Goal: Task Accomplishment & Management: Use online tool/utility

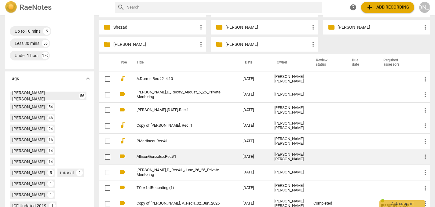
scroll to position [159, 0]
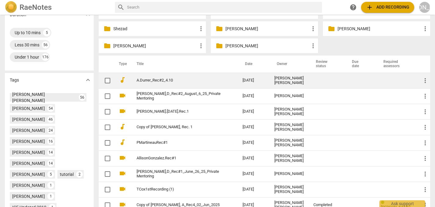
click at [423, 81] on span "more_vert" at bounding box center [425, 80] width 7 height 7
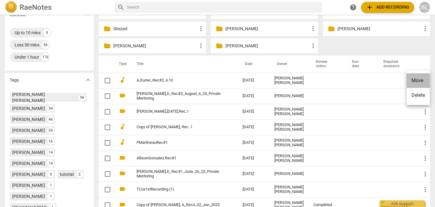
click at [416, 78] on li "Move" at bounding box center [418, 80] width 23 height 15
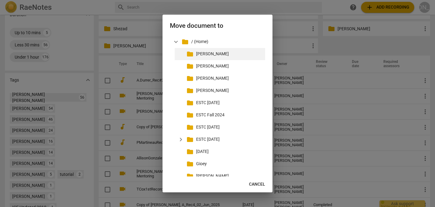
click at [203, 55] on p "[PERSON_NAME]" at bounding box center [229, 54] width 67 height 6
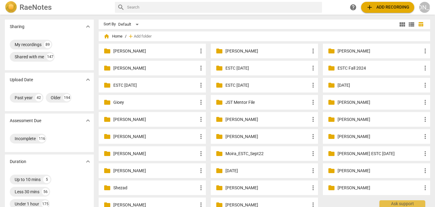
scroll to position [0, 0]
click at [145, 50] on p "[PERSON_NAME]" at bounding box center [155, 51] width 84 height 6
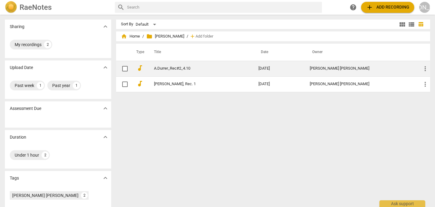
click at [177, 70] on link "A.Durrer_Rec#2_4.10" at bounding box center [195, 68] width 83 height 5
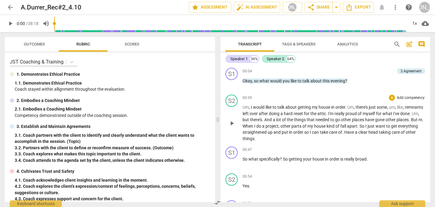
click at [233, 123] on span "play_arrow" at bounding box center [231, 123] width 7 height 7
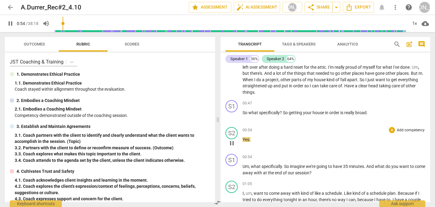
scroll to position [48, 0]
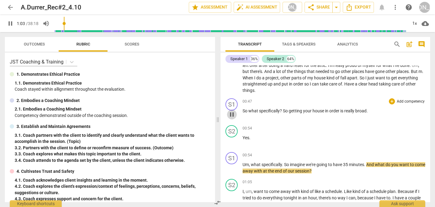
click at [233, 113] on span "pause" at bounding box center [231, 114] width 7 height 7
type input "63"
click at [393, 100] on div "+" at bounding box center [392, 101] width 6 height 6
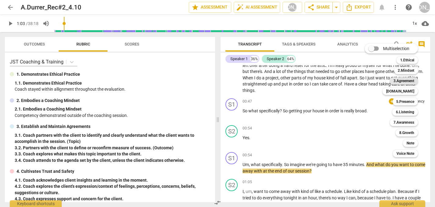
click at [406, 80] on b "3.Agreement" at bounding box center [404, 80] width 21 height 7
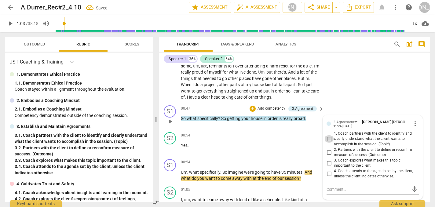
click at [327, 137] on input "1. Coach partners with the client to identify and clearly understand what the c…" at bounding box center [329, 138] width 10 height 7
checkbox input "true"
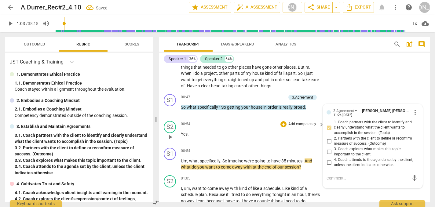
scroll to position [62, 0]
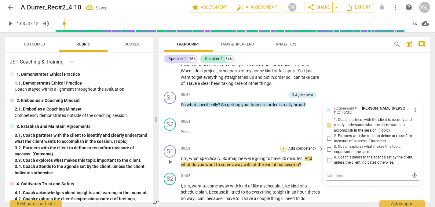
click at [284, 147] on div "+" at bounding box center [284, 149] width 6 height 6
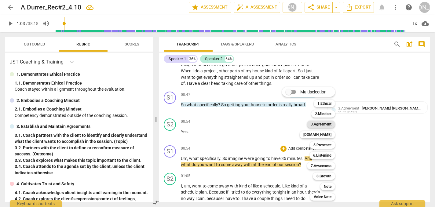
click at [327, 122] on b "3.Agreement" at bounding box center [321, 124] width 21 height 7
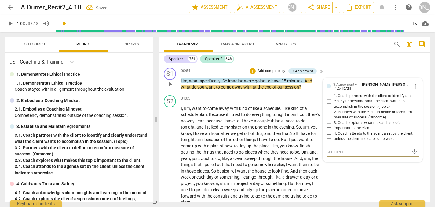
scroll to position [138, 0]
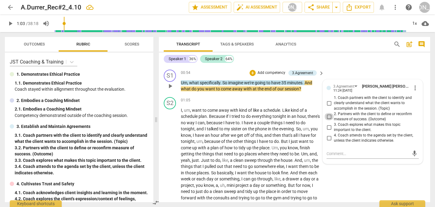
click at [328, 114] on input "2. Partners with the client to define or reconfirm measure of success. (Outcome)" at bounding box center [329, 116] width 10 height 7
checkbox input "true"
click at [170, 154] on span "play_arrow" at bounding box center [170, 157] width 7 height 7
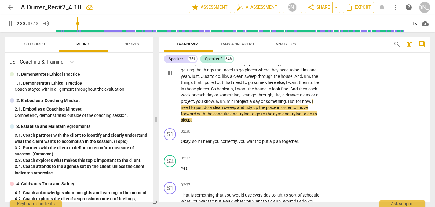
scroll to position [223, 0]
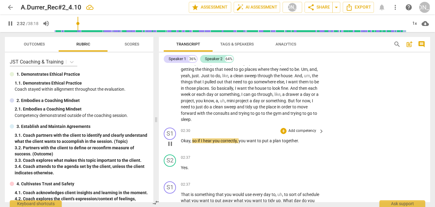
click at [171, 140] on span "pause" at bounding box center [170, 143] width 7 height 7
type input "153"
click at [284, 128] on div "+" at bounding box center [284, 131] width 6 height 6
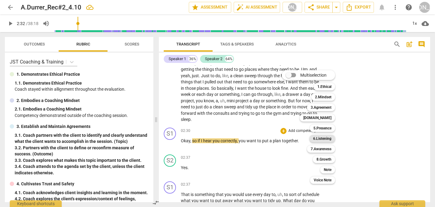
click at [326, 138] on b "6.Listening" at bounding box center [322, 138] width 18 height 7
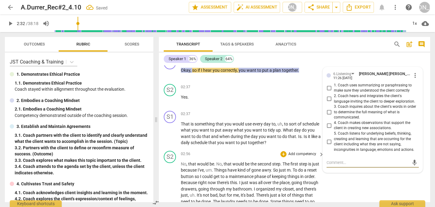
scroll to position [292, 0]
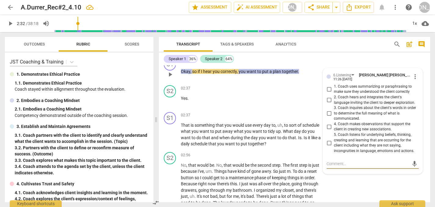
click at [328, 86] on input "1. Coach uses summarizing or paraphrasing to make sure they understood the clie…" at bounding box center [329, 89] width 10 height 7
checkbox input "true"
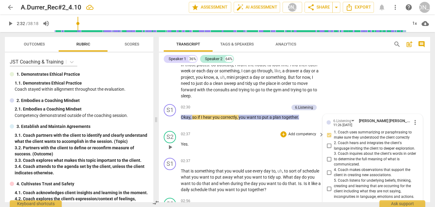
scroll to position [244, 0]
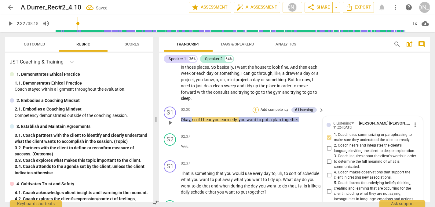
click at [255, 107] on div "+" at bounding box center [256, 110] width 6 height 6
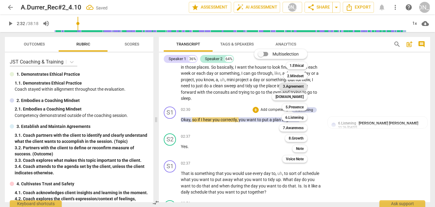
click at [296, 85] on b "3.Agreement" at bounding box center [293, 86] width 21 height 7
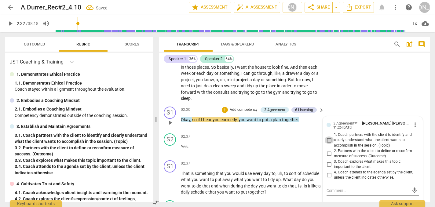
click at [328, 137] on input "1. Coach partners with the client to identify and clearly understand what the c…" at bounding box center [329, 140] width 10 height 7
checkbox input "true"
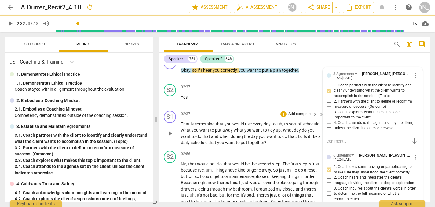
scroll to position [294, 0]
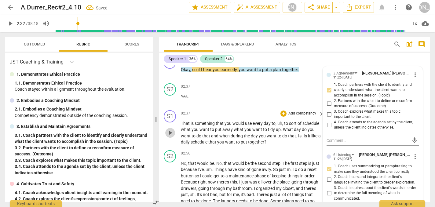
click at [172, 129] on span "play_arrow" at bounding box center [170, 132] width 7 height 7
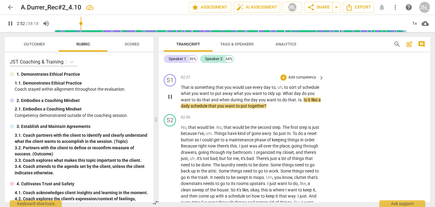
scroll to position [330, 0]
click at [169, 93] on span "pause" at bounding box center [170, 96] width 7 height 7
type input "175"
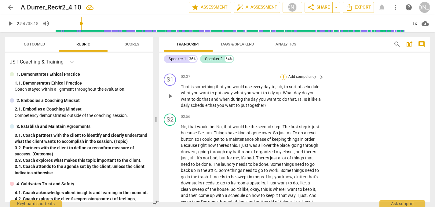
click at [282, 74] on div "+" at bounding box center [284, 77] width 6 height 6
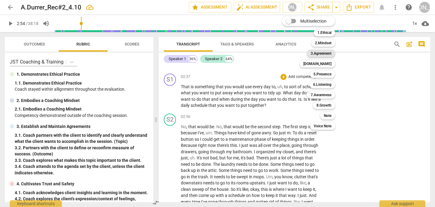
click at [321, 54] on b "3.Agreement" at bounding box center [321, 53] width 21 height 7
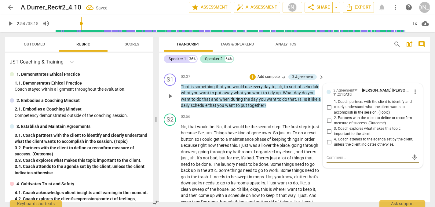
type textarea "I"
type textarea "I h"
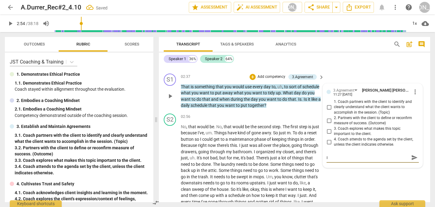
type textarea "I h"
type textarea "I he"
type textarea "I hea"
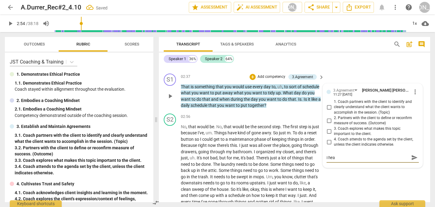
type textarea "I hear"
type textarea "I hear y"
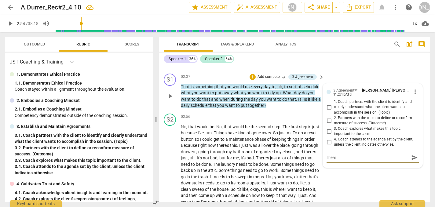
type textarea "I hear y"
type textarea "I hear yo"
type textarea "I hear you"
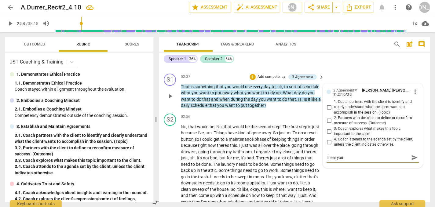
type textarea "I hear you"
type textarea "I hear you t"
type textarea "I hear you tr"
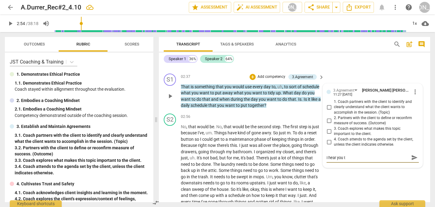
type textarea "I hear you tr"
type textarea "I hear you try"
type textarea "I hear you tryi"
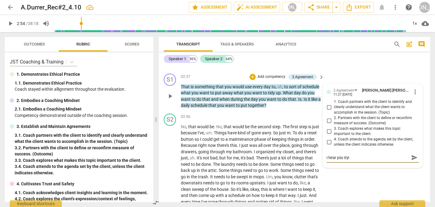
type textarea "I hear you tryin"
type textarea "I hear you trying"
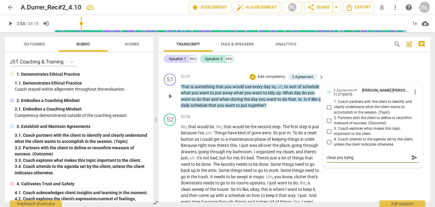
type textarea "I hear you trying"
type textarea "I hear you trying t"
type textarea "I hear you trying to"
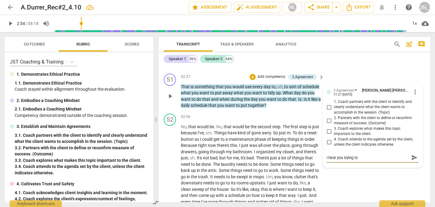
type textarea "I hear you trying to"
type textarea "I hear you trying to g"
type textarea "I hear you trying to ge"
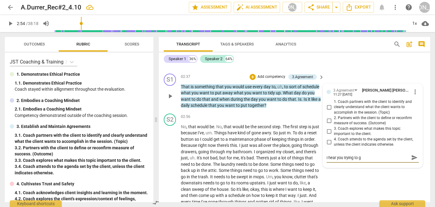
type textarea "I hear you trying to ge"
type textarea "I hear you trying to get"
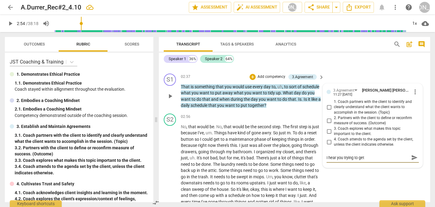
type textarea "I hear you trying to get m"
type textarea "I hear you trying to get mo"
type textarea "I hear you trying to get mor"
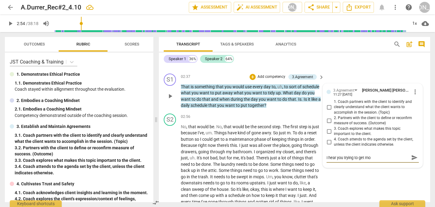
type textarea "I hear you trying to get mor"
type textarea "I hear you trying to get more"
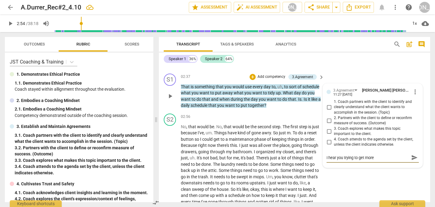
type textarea "I hear you trying to get more c"
type textarea "I hear you trying to get more cl"
type textarea "I hear you trying to get more cla"
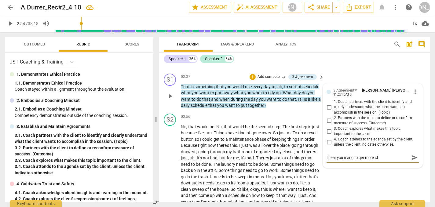
type textarea "I hear you trying to get more cla"
type textarea "I hear you trying to get more clar"
type textarea "I hear you trying to get more clari"
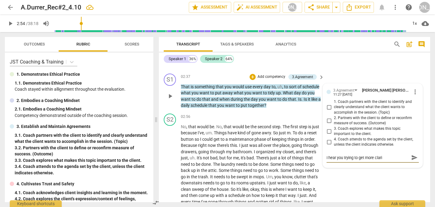
type textarea "I hear you trying to get more clarit"
type textarea "I hear you trying to get more clarity"
type textarea "I hear you trying to get more clarity."
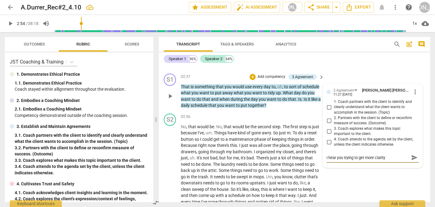
type textarea "I hear you trying to get more clarity."
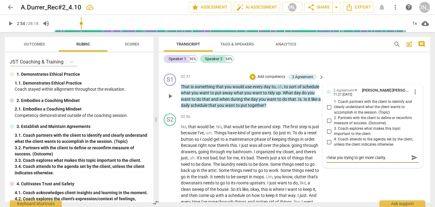
type textarea "I hear you trying to get more clarity. H"
type textarea "I hear you trying to get more clarity. Ho"
type textarea "I hear you trying to get more clarity. How"
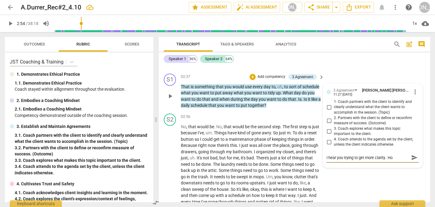
type textarea "I hear you trying to get more clarity. How"
type textarea "I hear you trying to get more clarity. How c"
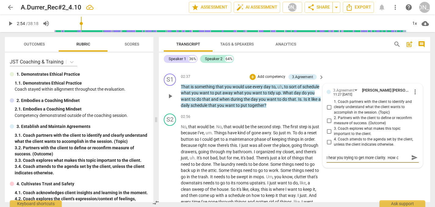
type textarea "I hear you trying to get more clarity. How ca"
type textarea "I hear you trying to get more clarity. How can"
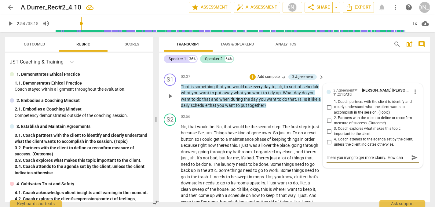
type textarea "I hear you trying to get more clarity. How can"
type textarea "I hear you trying to get more clarity. How can y"
type textarea "I hear you trying to get more clarity. How can yo"
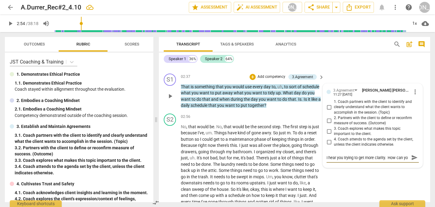
scroll to position [5, 0]
type textarea "I hear you trying to get more clarity. How can you"
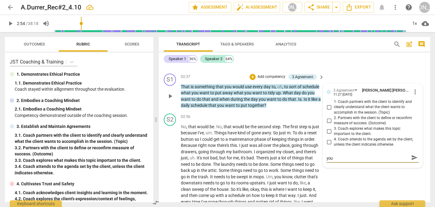
type textarea "I hear you trying to get more clarity. How can you a"
type textarea "I hear you trying to get more clarity. How can you as"
type textarea "I hear you trying to get more clarity. How can you ask"
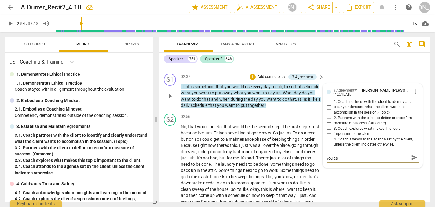
type textarea "I hear you trying to get more clarity. How can you ask"
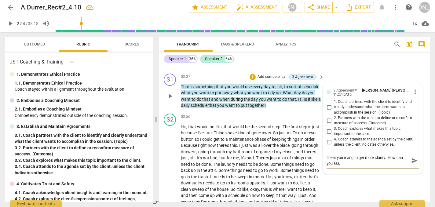
type textarea "I hear you trying to get more clarity. How can you ask t"
type textarea "I hear you trying to get more clarity. How can you ask th"
type textarea "I hear you trying to get more clarity. How can you ask the"
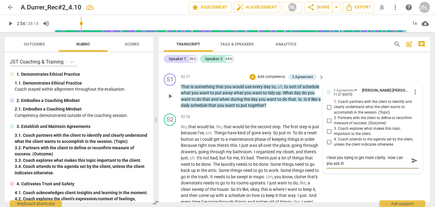
type textarea "I hear you trying to get more clarity. How can you ask the"
type textarea "I hear you trying to get more clarity. How can you ask the c"
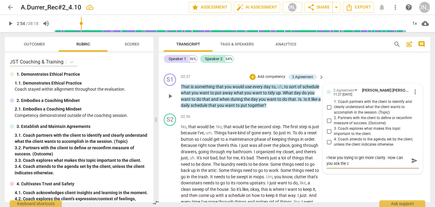
type textarea "I hear you trying to get more clarity. How can you ask the cl"
type textarea "I hear you trying to get more clarity. How can you ask the cli"
type textarea "I hear you trying to get more clarity. How can you ask the clie"
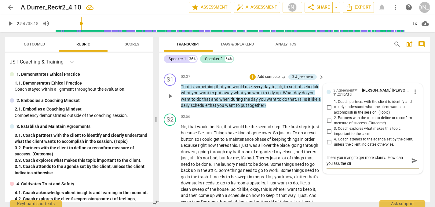
type textarea "I hear you trying to get more clarity. How can you ask the clie"
type textarea "I hear you trying to get more clarity. How can you ask the clien"
type textarea "I hear you trying to get more clarity. How can you ask the client"
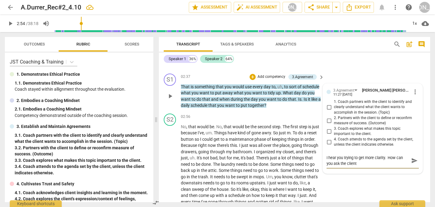
type textarea "I hear you trying to get more clarity. How can you ask the client"
type textarea "I hear you trying to get more clarity. How can you ask the client i"
type textarea "I hear you trying to get more clarity. How can you ask the client in"
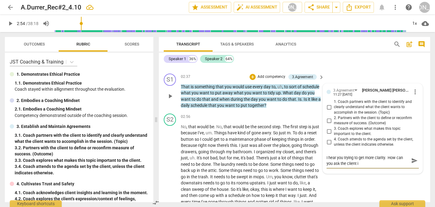
type textarea "I hear you trying to get more clarity. How can you ask the client in"
type textarea "I hear you trying to get more clarity. How can you ask the client in a"
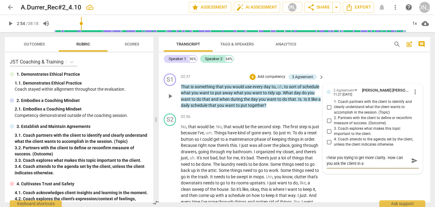
type textarea "I hear you trying to get more clarity. How can you ask the client in an"
type textarea "I hear you trying to get more clarity. How can you ask the client in an o"
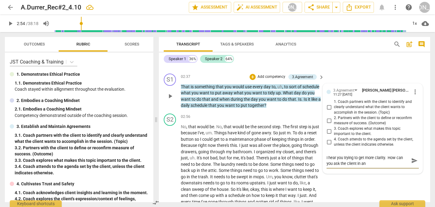
type textarea "I hear you trying to get more clarity. How can you ask the client in an o"
type textarea "I hear you trying to get more clarity. How can you ask the client in an op"
type textarea "I hear you trying to get more clarity. How can you ask the client in an ope"
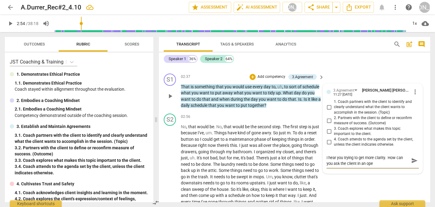
type textarea "I hear you trying to get more clarity. How can you ask the client in an open"
type textarea "I hear you trying to get more clarity. How can you ask the client in an open e"
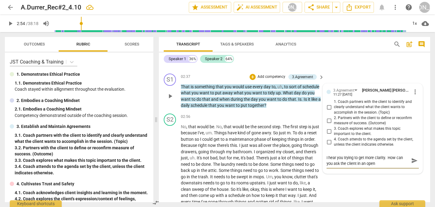
type textarea "I hear you trying to get more clarity. How can you ask the client in an open e"
type textarea "I hear you trying to get more clarity. How can you ask the client in an open en"
type textarea "I hear you trying to get more clarity. How can you ask the client in an open end"
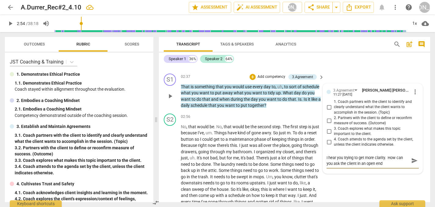
type textarea "I hear you trying to get more clarity. How can you ask the client in an open en…"
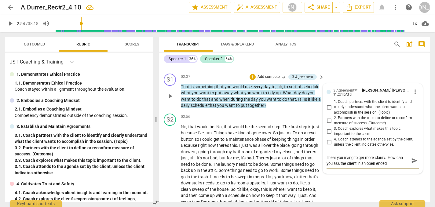
type textarea "I hear you trying to get more clarity. How can you ask the client in an open en…"
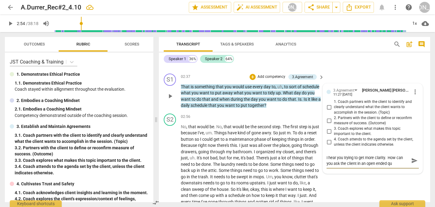
type textarea "I hear you trying to get more clarity. How can you ask the client in an open en…"
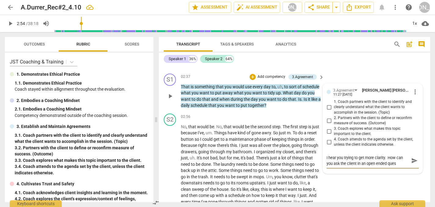
type textarea "I hear you trying to get more clarity. How can you ask the client in an open en…"
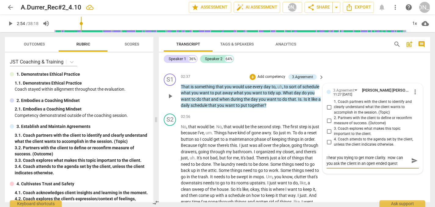
type textarea "I hear you trying to get more clarity. How can you ask the client in an open en…"
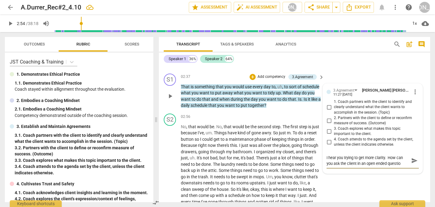
type textarea "I hear you trying to get more clarity. How can you ask the client in an open en…"
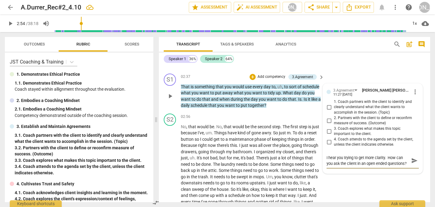
click at [328, 104] on input "1. Coach partners with the client to identify and clearly understand what the c…" at bounding box center [329, 107] width 10 height 7
checkbox input "true"
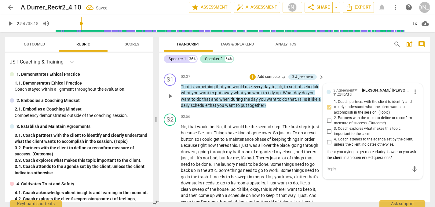
click at [404, 150] on div "I hear you trying to get more clarity. How can you ask the client in an open en…" at bounding box center [373, 155] width 92 height 12
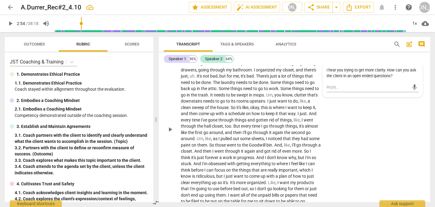
scroll to position [428, 0]
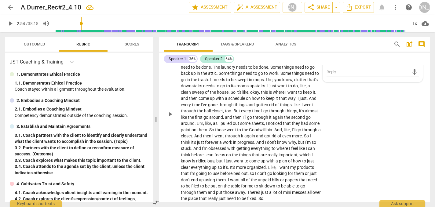
click at [170, 111] on span "play_arrow" at bounding box center [170, 114] width 7 height 7
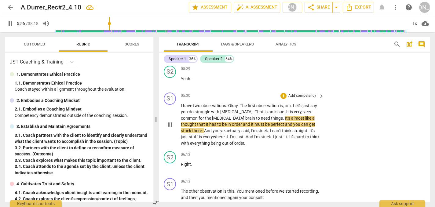
scroll to position [651, 0]
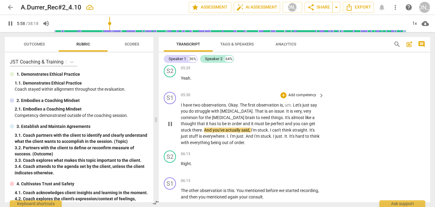
click at [340, 125] on div "S1 play_arrow pause 05:30 + Add competency keyboard_arrow_right I have two obse…" at bounding box center [294, 119] width 271 height 59
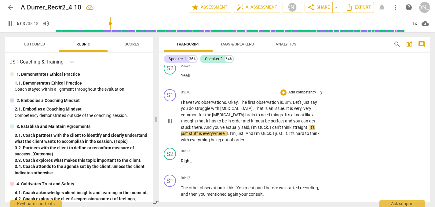
scroll to position [653, 0]
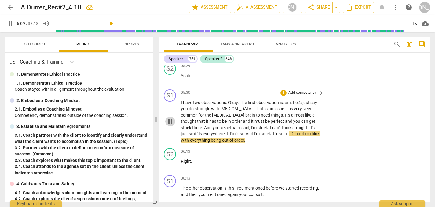
click at [171, 118] on span "pause" at bounding box center [170, 121] width 7 height 7
click at [282, 90] on div "+" at bounding box center [284, 93] width 6 height 6
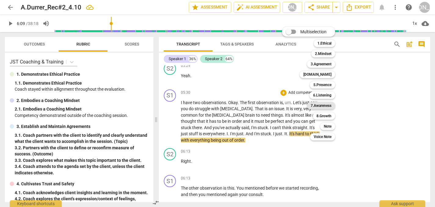
click at [323, 104] on b "7.Awareness" at bounding box center [321, 105] width 21 height 7
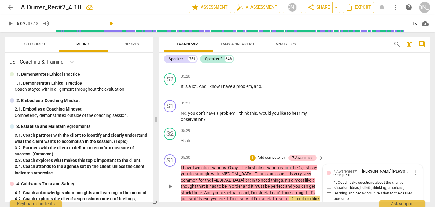
scroll to position [598, 0]
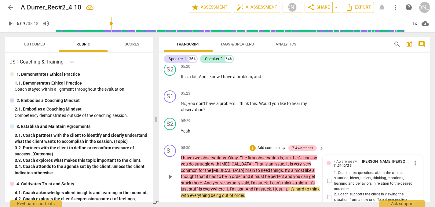
click at [414, 160] on span "more_vert" at bounding box center [415, 163] width 7 height 7
click at [418, 165] on li "Delete" at bounding box center [419, 166] width 21 height 12
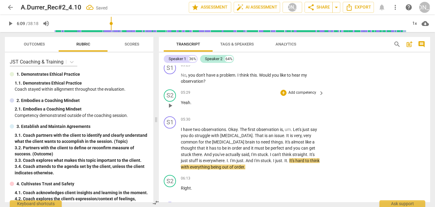
scroll to position [626, 0]
click at [283, 117] on div "+" at bounding box center [284, 120] width 6 height 6
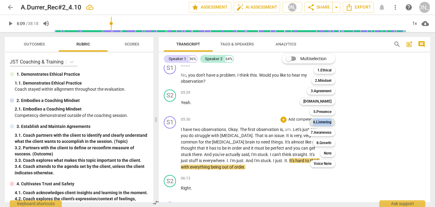
click at [320, 122] on b "6.Listening" at bounding box center [322, 122] width 18 height 7
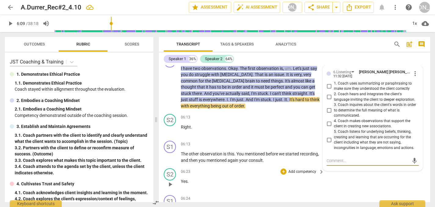
scroll to position [688, 0]
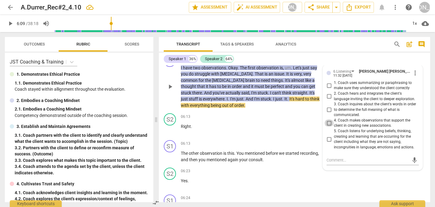
click at [328, 120] on input "4. Coach makes observations that support the client in creating new association…" at bounding box center [329, 123] width 10 height 7
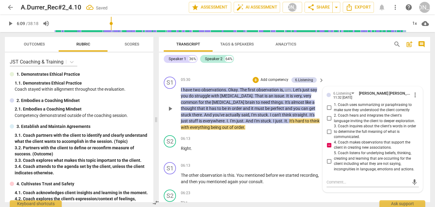
scroll to position [666, 0]
click at [332, 180] on textarea at bounding box center [368, 183] width 83 height 6
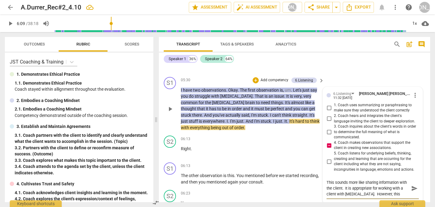
scroll to position [5, 0]
click at [385, 180] on textarea "This sounds more like sharing information with the client. It is appropriate fo…" at bounding box center [368, 188] width 83 height 17
click at [366, 184] on textarea "This sounds more like sharing information with the client. It is appropriate fo…" at bounding box center [368, 188] width 83 height 17
click at [365, 180] on textarea "This sounds more like sharing information with the client. It is appropriate fo…" at bounding box center [368, 188] width 83 height 17
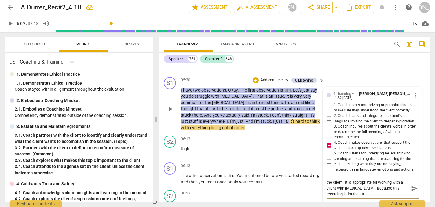
scroll to position [6, 0]
drag, startPoint x: 367, startPoint y: 176, endPoint x: 326, endPoint y: 179, distance: 40.7
click at [327, 180] on textarea "This sounds more like sharing information with the client. It is appropriate fo…" at bounding box center [368, 188] width 83 height 17
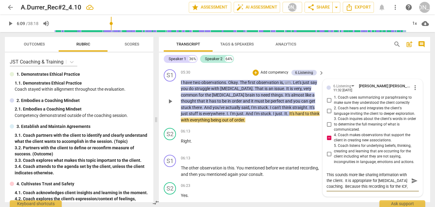
scroll to position [674, 0]
click at [337, 175] on textarea "This sounds more like sharing information with the client. It is appropriate fo…" at bounding box center [368, 180] width 83 height 17
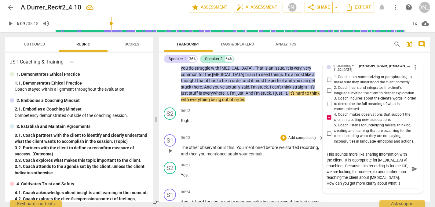
scroll to position [5, 0]
click at [412, 166] on span "send" at bounding box center [415, 169] width 7 height 7
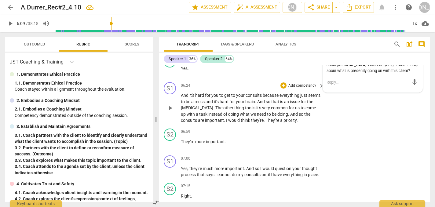
scroll to position [800, 0]
click at [170, 105] on span "play_arrow" at bounding box center [170, 108] width 7 height 7
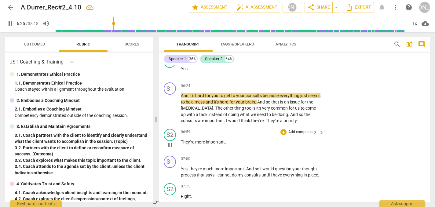
click at [253, 139] on p "They're more important ." at bounding box center [251, 142] width 140 height 6
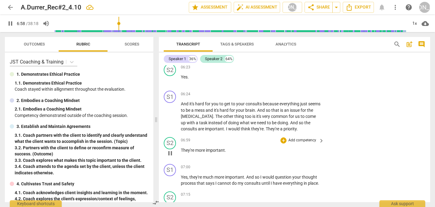
scroll to position [788, 0]
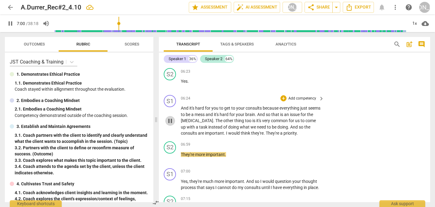
click at [170, 117] on span "pause" at bounding box center [170, 120] width 7 height 7
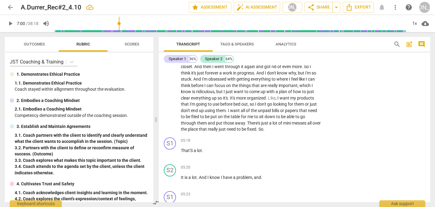
scroll to position [498, 0]
click at [282, 137] on div "+" at bounding box center [284, 140] width 6 height 6
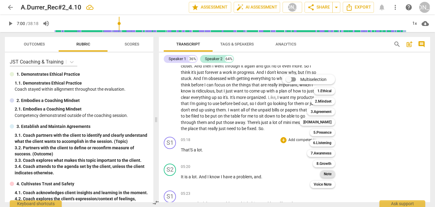
click at [329, 173] on b "Note" at bounding box center [328, 174] width 8 height 7
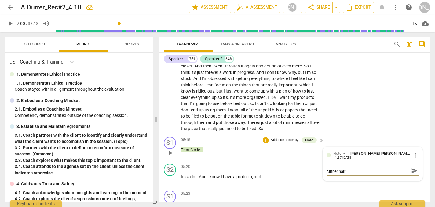
scroll to position [0, 0]
click at [413, 171] on span "send" at bounding box center [415, 174] width 7 height 7
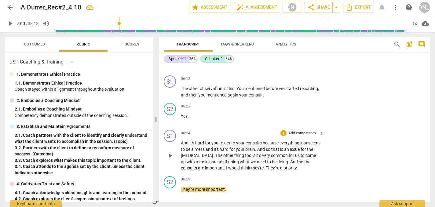
scroll to position [753, 0]
click at [284, 131] on div "+" at bounding box center [284, 134] width 6 height 6
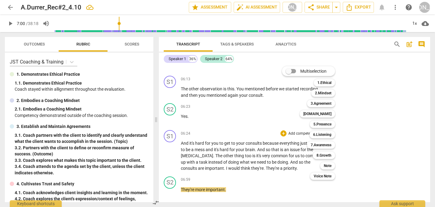
click at [251, 173] on div at bounding box center [217, 103] width 435 height 207
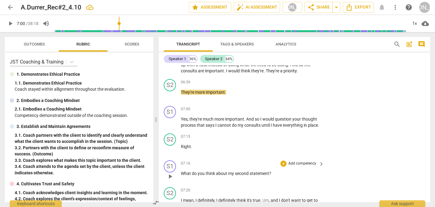
scroll to position [844, 0]
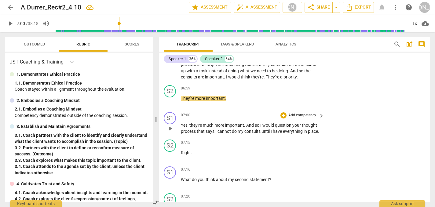
click at [170, 125] on span "play_arrow" at bounding box center [170, 128] width 7 height 7
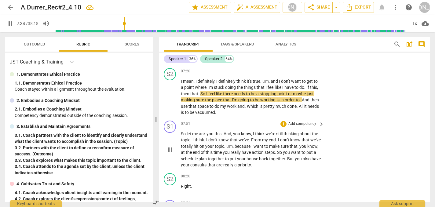
scroll to position [971, 0]
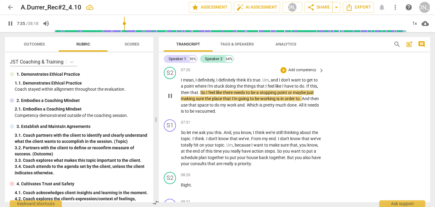
click at [344, 96] on div "S2 play_arrow pause 07:20 + Add competency keyboard_arrow_right I mean , I defi…" at bounding box center [294, 91] width 271 height 53
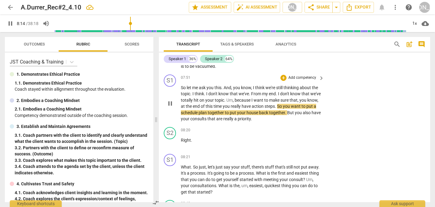
scroll to position [1015, 0]
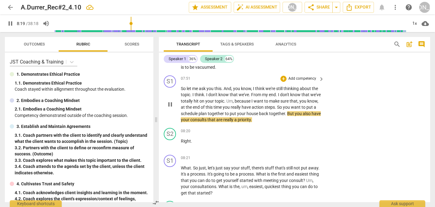
click at [171, 101] on span "pause" at bounding box center [170, 104] width 7 height 7
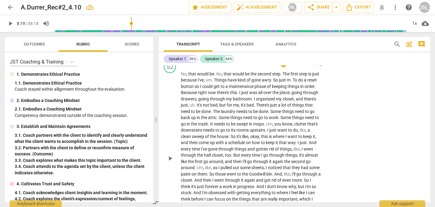
scroll to position [386, 0]
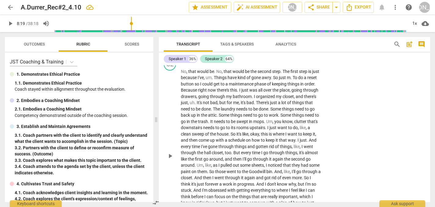
click at [168, 153] on span "play_arrow" at bounding box center [170, 156] width 7 height 7
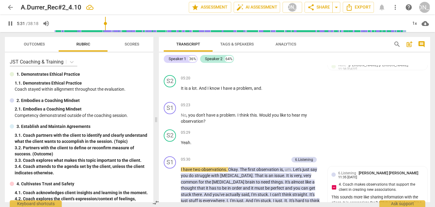
scroll to position [572, 0]
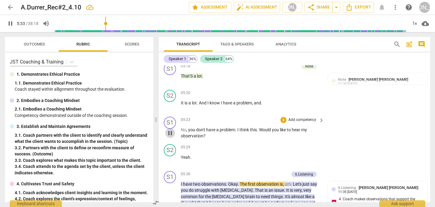
click at [172, 130] on span "pause" at bounding box center [170, 133] width 7 height 7
click at [283, 117] on div "+" at bounding box center [284, 120] width 6 height 6
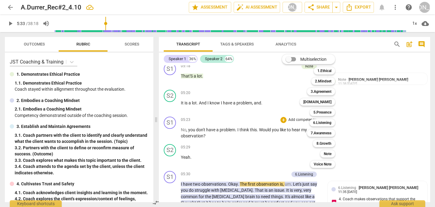
click at [264, 148] on div at bounding box center [217, 103] width 435 height 207
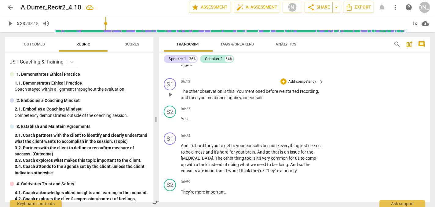
scroll to position [751, 0]
click at [282, 133] on div "+" at bounding box center [284, 136] width 6 height 6
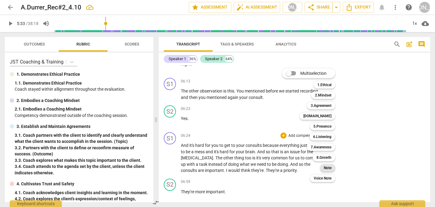
click at [327, 168] on b "Note" at bounding box center [328, 167] width 8 height 7
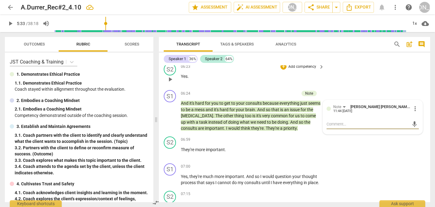
scroll to position [792, 0]
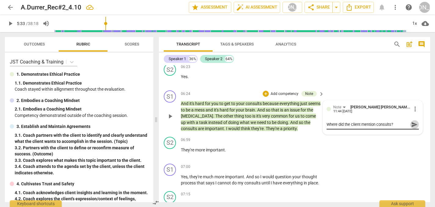
click at [412, 121] on span "send" at bounding box center [415, 124] width 7 height 7
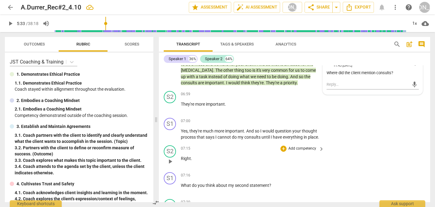
scroll to position [838, 0]
click at [282, 119] on div "+" at bounding box center [284, 122] width 6 height 6
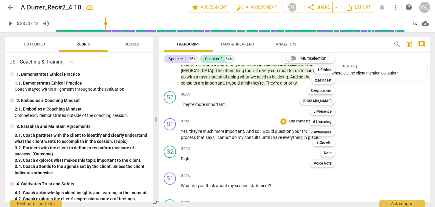
click at [255, 144] on div at bounding box center [217, 103] width 435 height 207
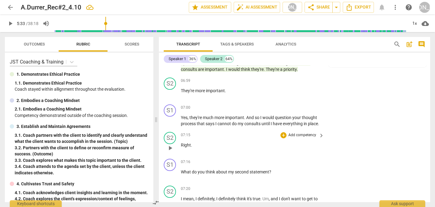
scroll to position [825, 0]
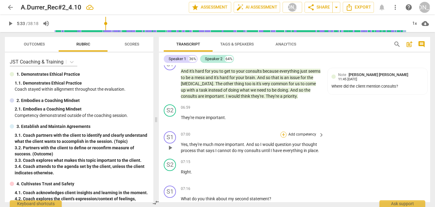
click at [282, 132] on div "+" at bounding box center [284, 135] width 6 height 6
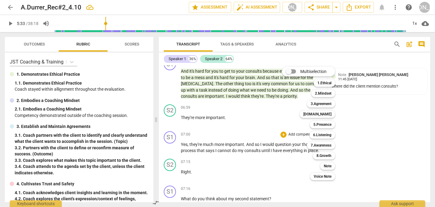
click at [388, 127] on div at bounding box center [217, 103] width 435 height 207
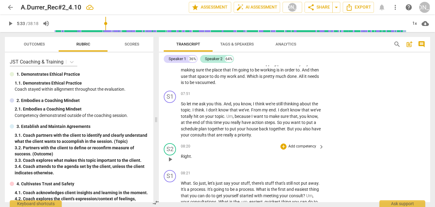
scroll to position [999, 0]
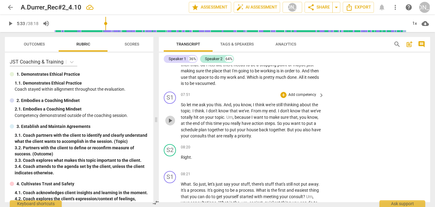
click at [172, 117] on span "play_arrow" at bounding box center [170, 120] width 7 height 7
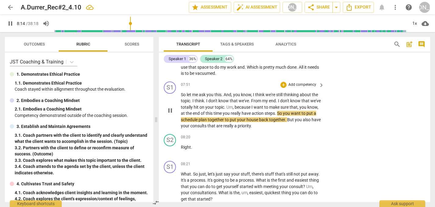
scroll to position [1011, 0]
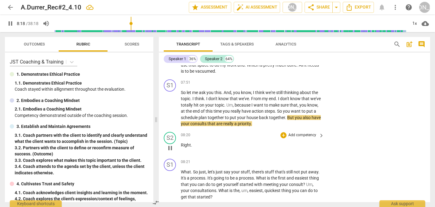
click at [313, 130] on div "S2 play_arrow pause 08:20 + Add competency keyboard_arrow_right Right ." at bounding box center [294, 143] width 271 height 27
click at [335, 113] on div "S1 play_arrow pause 07:51 + Add competency keyboard_arrow_right So let me ask y…" at bounding box center [294, 103] width 271 height 53
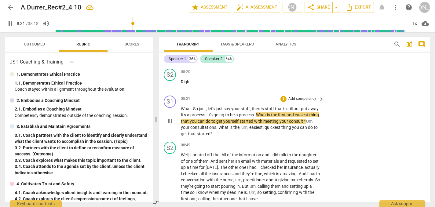
scroll to position [1076, 0]
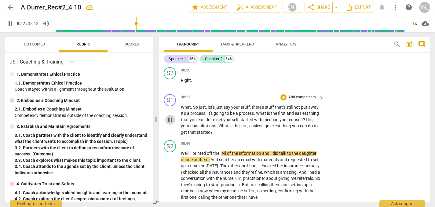
click at [169, 116] on span "pause" at bounding box center [170, 119] width 7 height 7
click at [282, 94] on div "+" at bounding box center [284, 97] width 6 height 6
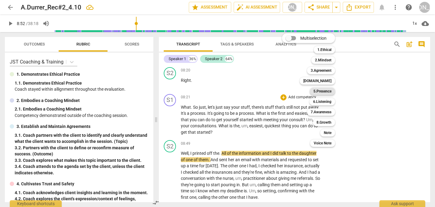
click at [322, 92] on b "5.Presence" at bounding box center [323, 91] width 18 height 7
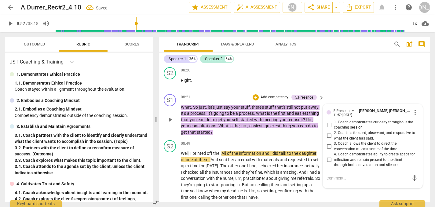
click at [266, 128] on div "S1 play_arrow pause 08:21 + Add competency 5.Presence keyboard_arrow_right What…" at bounding box center [294, 115] width 271 height 46
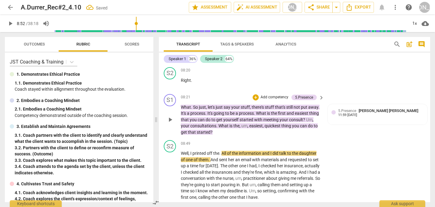
click at [266, 124] on p "What . So just , let's just say your stuff , there's stuff that's still not put…" at bounding box center [251, 119] width 140 height 31
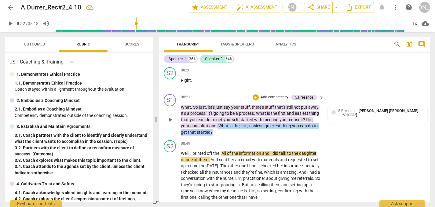
drag, startPoint x: 243, startPoint y: 116, endPoint x: 245, endPoint y: 127, distance: 11.4
click at [245, 128] on div "S1 play_arrow pause 08:21 + Add competency 5.Presence keyboard_arrow_right What…" at bounding box center [294, 115] width 271 height 46
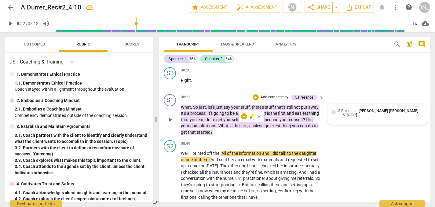
click at [344, 109] on span "5.Presence" at bounding box center [347, 111] width 18 height 4
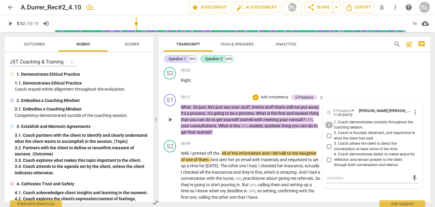
click at [327, 121] on input "1. Coach demonstrates curiosity throughout the coaching session." at bounding box center [329, 124] width 10 height 7
click at [331, 175] on textarea at bounding box center [368, 178] width 83 height 6
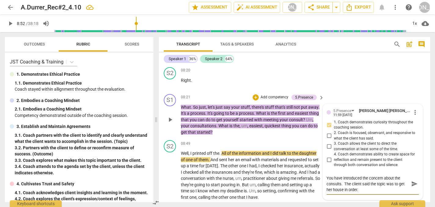
drag, startPoint x: 361, startPoint y: 182, endPoint x: 357, endPoint y: 164, distance: 18.3
click at [357, 174] on div "You have introduced the concern about the consults. The client said the topic w…" at bounding box center [373, 184] width 92 height 21
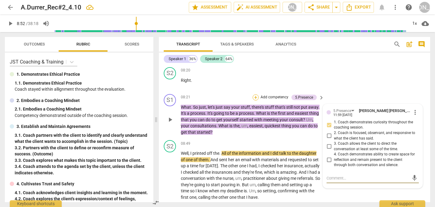
click at [255, 94] on div "+" at bounding box center [256, 97] width 6 height 6
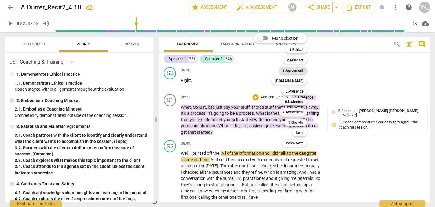
click at [296, 70] on b "3.Agreement" at bounding box center [293, 70] width 21 height 7
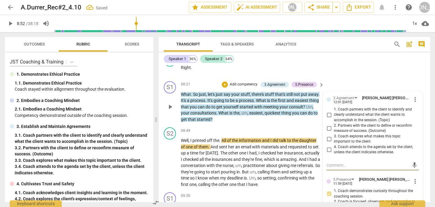
scroll to position [1090, 0]
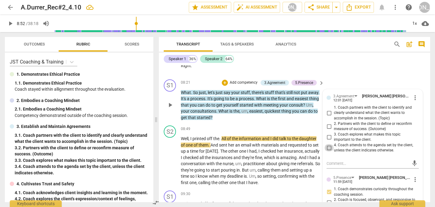
click at [328, 144] on input "4. Coach attends to the agenda set by the client, unless the client indicates o…" at bounding box center [329, 147] width 10 height 7
click at [330, 161] on textarea at bounding box center [368, 164] width 83 height 6
paste textarea "You have introduced the concern about the consults. The client said the topic w…"
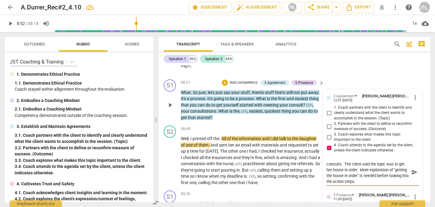
scroll to position [0, 0]
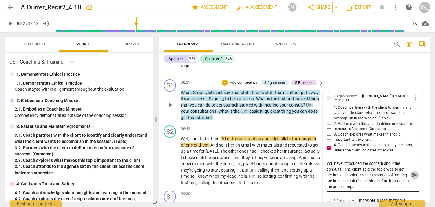
click at [412, 172] on span "send" at bounding box center [415, 175] width 7 height 7
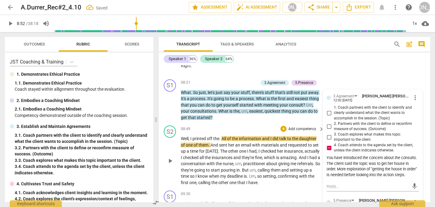
click at [169, 157] on span "play_arrow" at bounding box center [170, 160] width 7 height 7
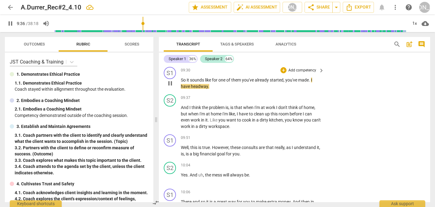
scroll to position [1214, 0]
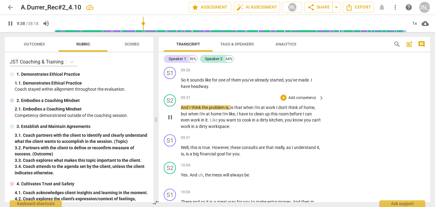
click at [171, 114] on span "pause" at bounding box center [170, 117] width 7 height 7
click at [171, 114] on span "play_arrow" at bounding box center [170, 117] width 7 height 7
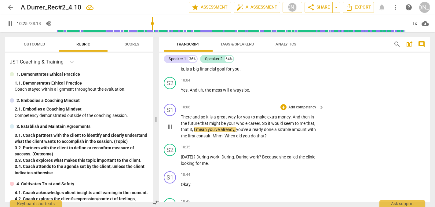
scroll to position [1305, 0]
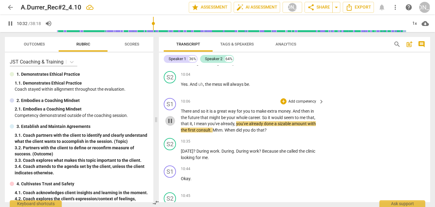
click at [172, 117] on span "pause" at bounding box center [170, 120] width 7 height 7
click at [283, 98] on div "+" at bounding box center [284, 101] width 6 height 6
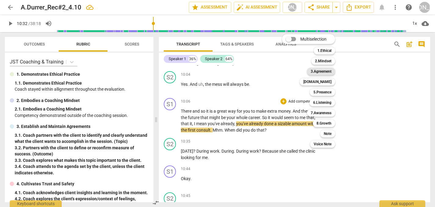
click at [321, 72] on b "3.Agreement" at bounding box center [321, 71] width 21 height 7
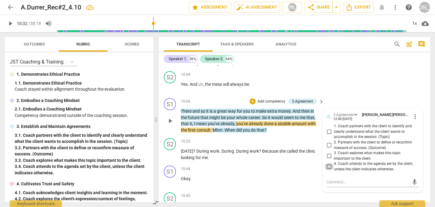
click at [328, 163] on input "4. Coach attends to the agenda set by the client, unless the client indicates o…" at bounding box center [329, 166] width 10 height 7
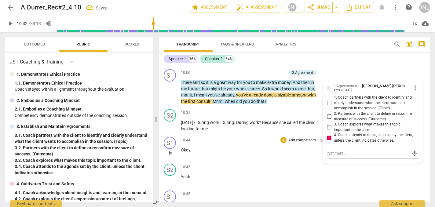
scroll to position [1329, 0]
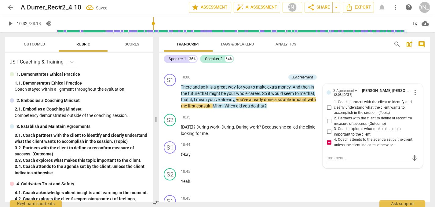
click at [343, 63] on div "Speaker 1 36% Speaker 2 64%" at bounding box center [295, 59] width 262 height 10
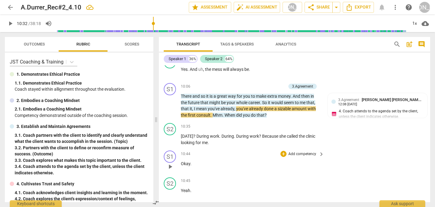
scroll to position [1316, 0]
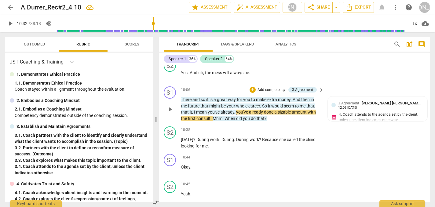
click at [171, 106] on span "play_arrow" at bounding box center [170, 109] width 7 height 7
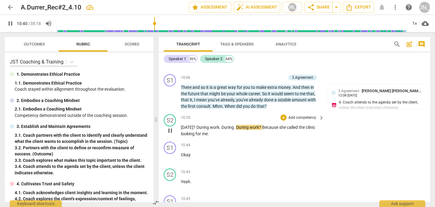
scroll to position [1333, 0]
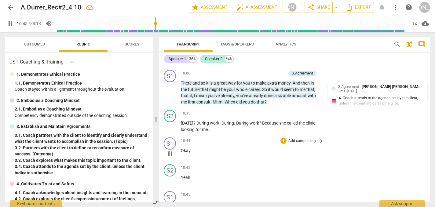
click at [346, 135] on div "S1 play_arrow pause 10:44 + Add competency keyboard_arrow_right Okay ." at bounding box center [294, 148] width 271 height 27
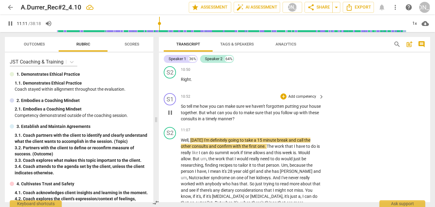
click at [170, 109] on span "pause" at bounding box center [170, 112] width 7 height 7
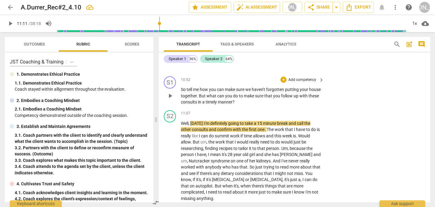
scroll to position [1508, 0]
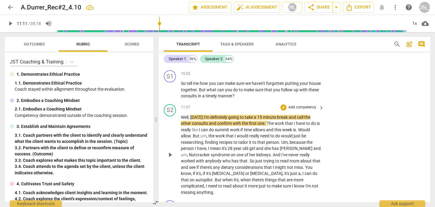
click at [171, 151] on span "play_arrow" at bounding box center [170, 154] width 7 height 7
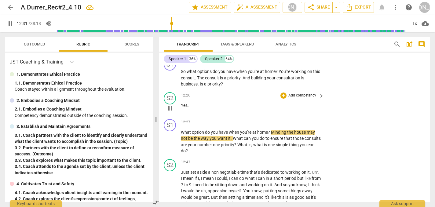
scroll to position [1709, 0]
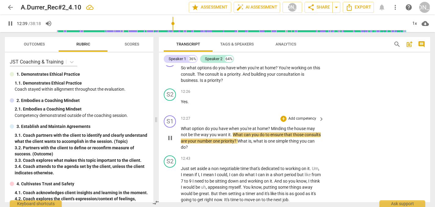
click at [170, 135] on span "pause" at bounding box center [170, 138] width 7 height 7
